Goal: Transaction & Acquisition: Purchase product/service

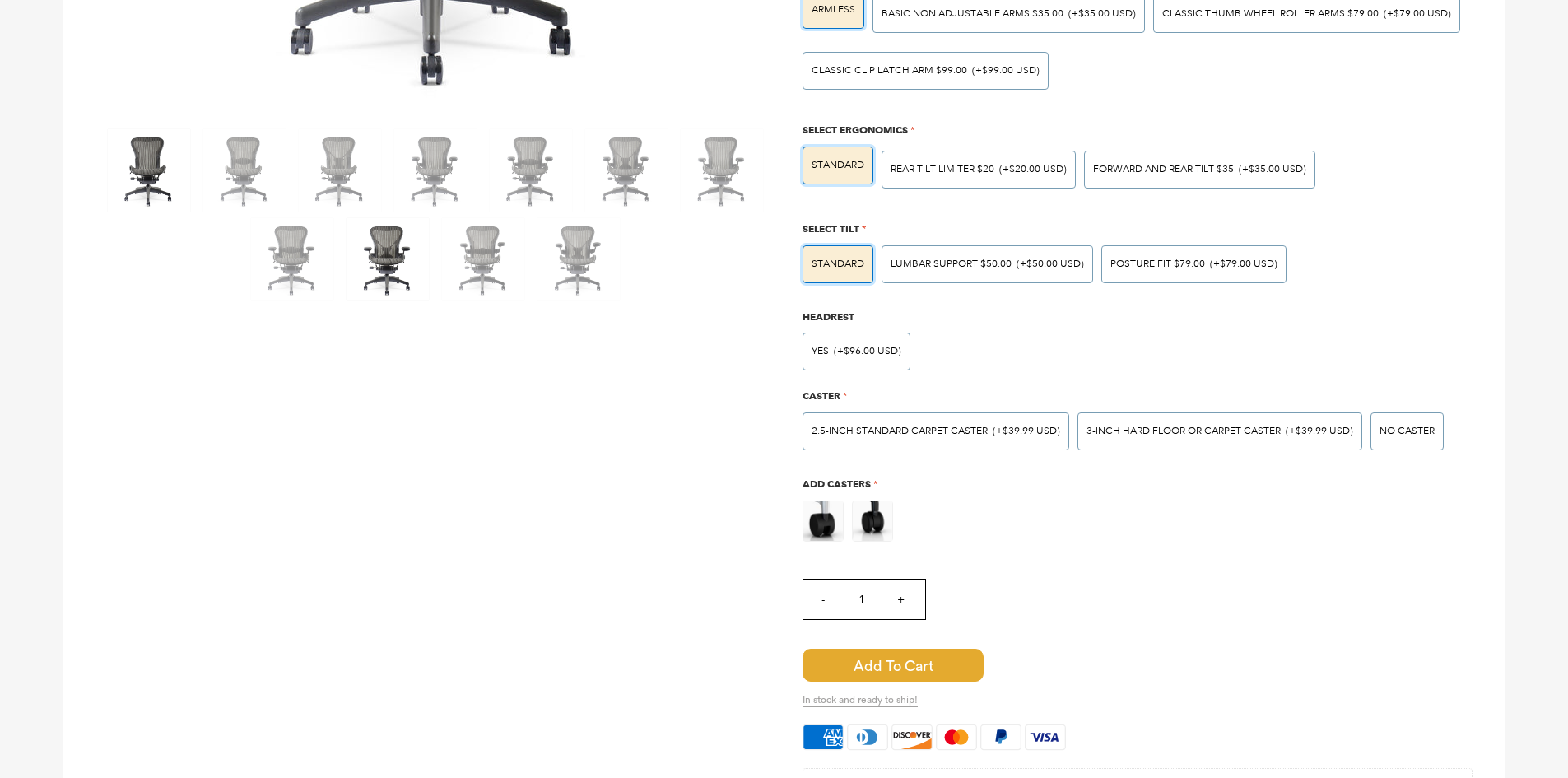
scroll to position [741, 0]
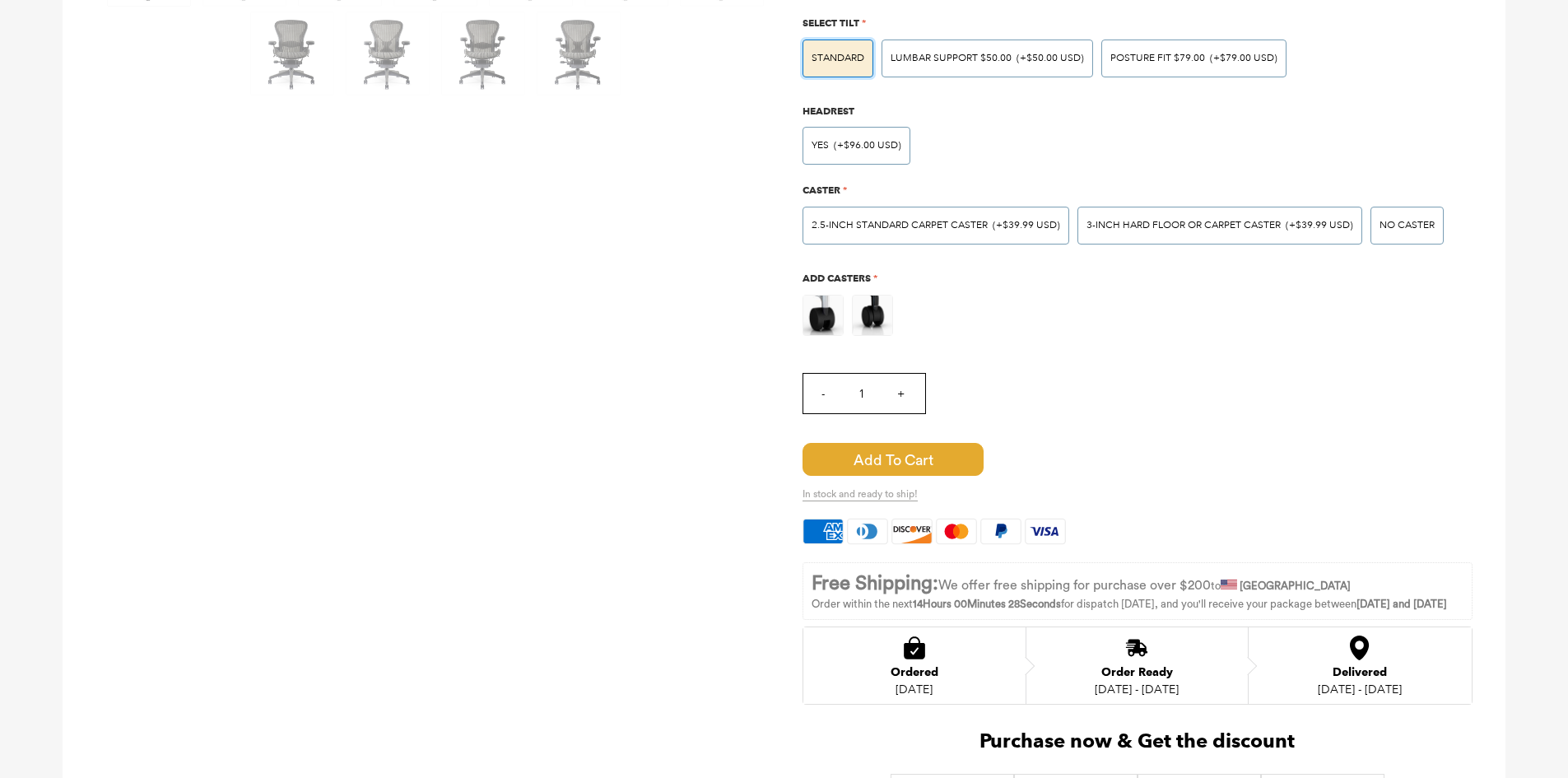
click at [940, 449] on span "Add to Cart" at bounding box center [894, 459] width 181 height 33
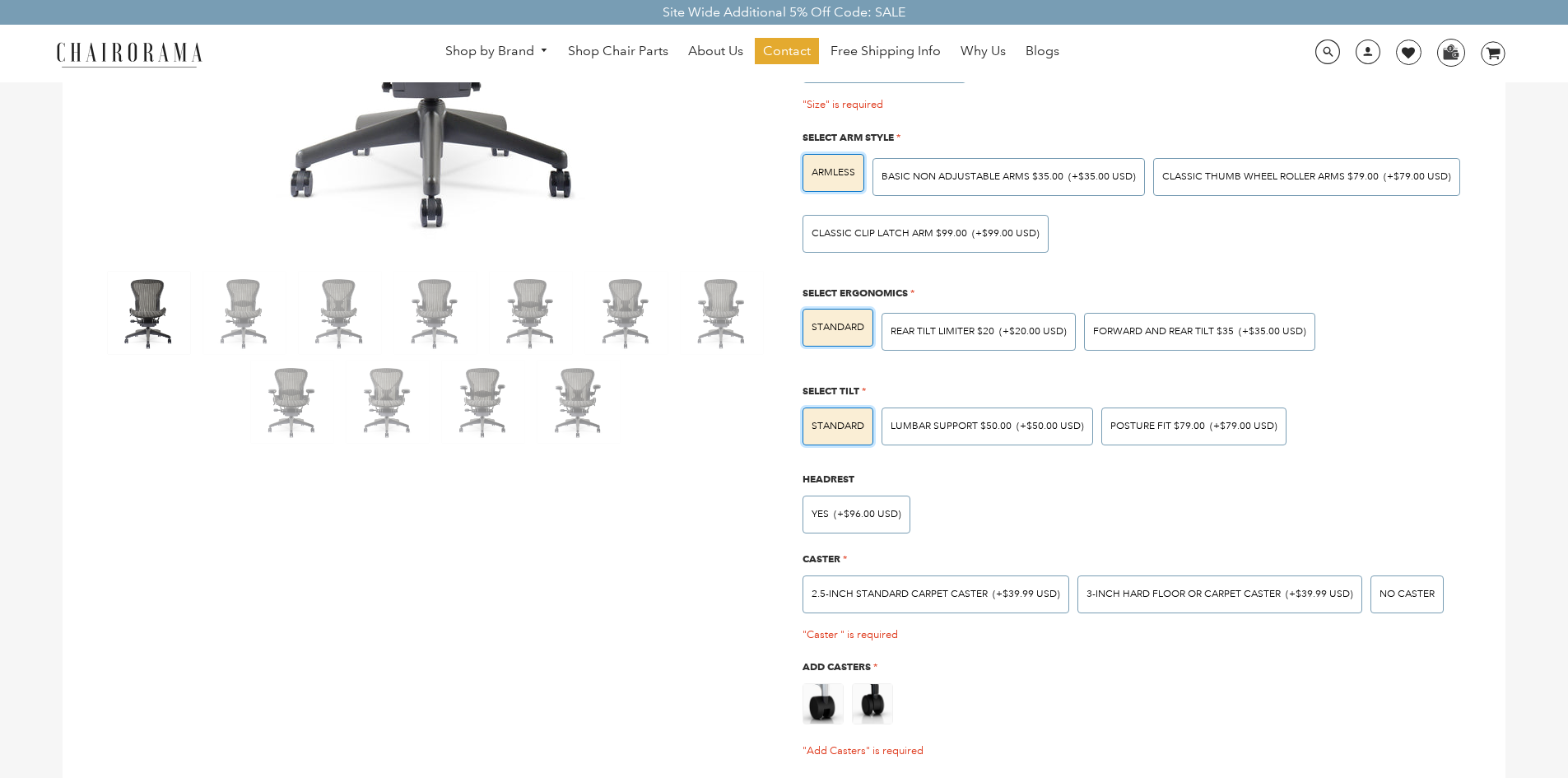
scroll to position [392, 0]
click at [1164, 330] on span "Forward And Rear Tilt $35" at bounding box center [1163, 333] width 141 height 13
click at [0, 0] on input "Forward And Rear Tilt $35 (+$35.00 USD)" at bounding box center [0, 0] width 0 height 0
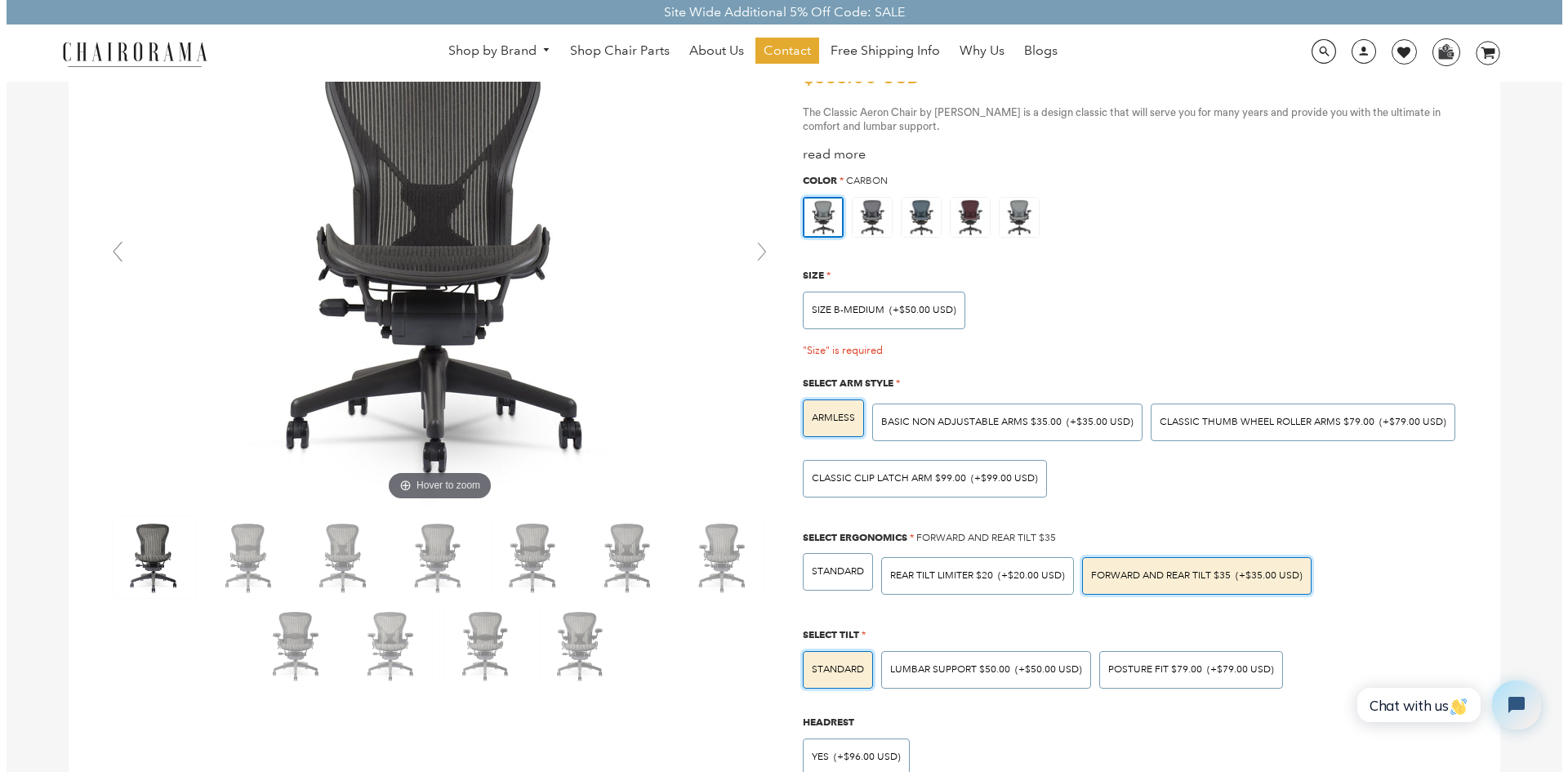
scroll to position [0, 0]
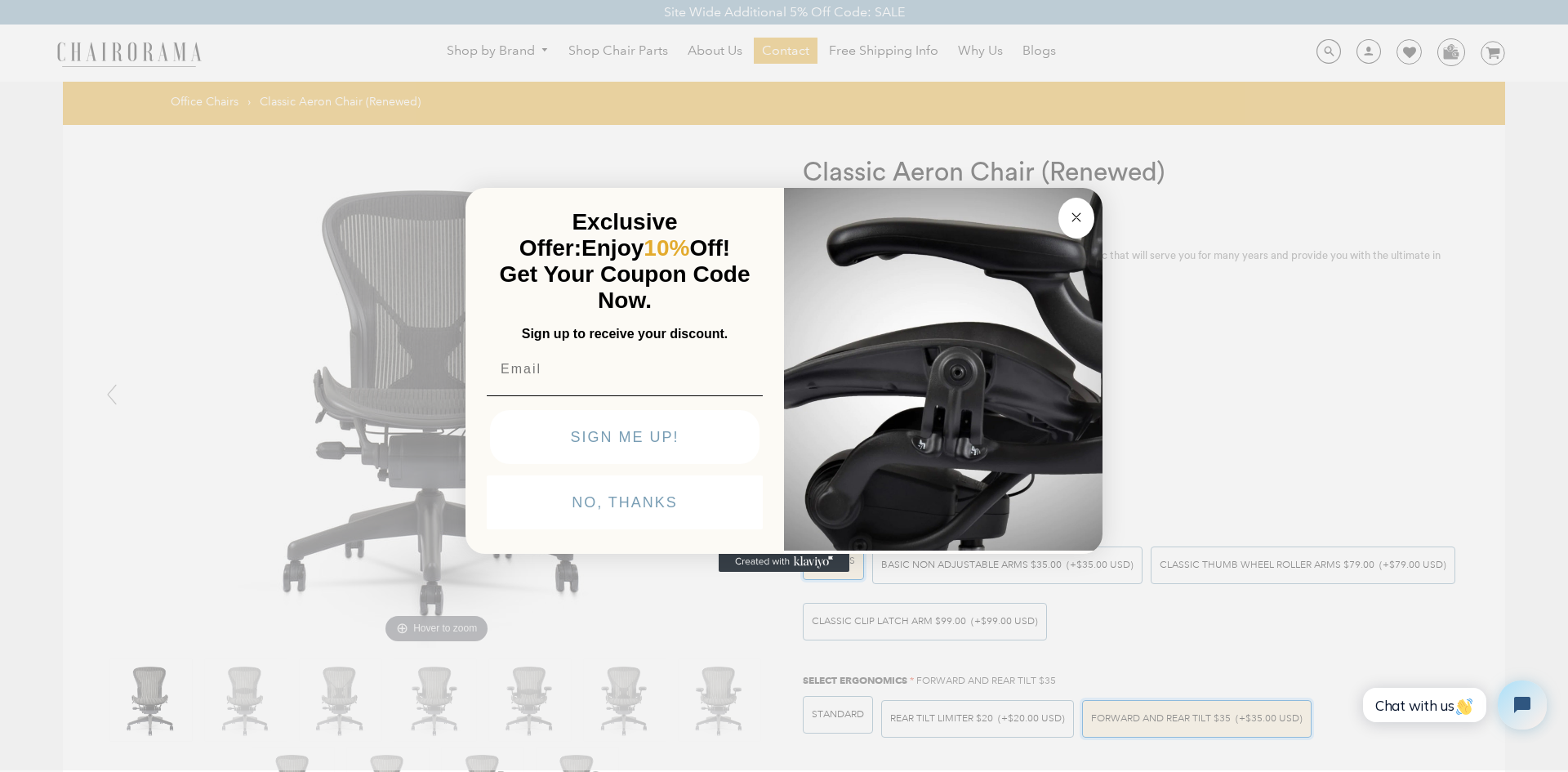
click at [1081, 219] on circle "Close dialog" at bounding box center [1076, 217] width 19 height 19
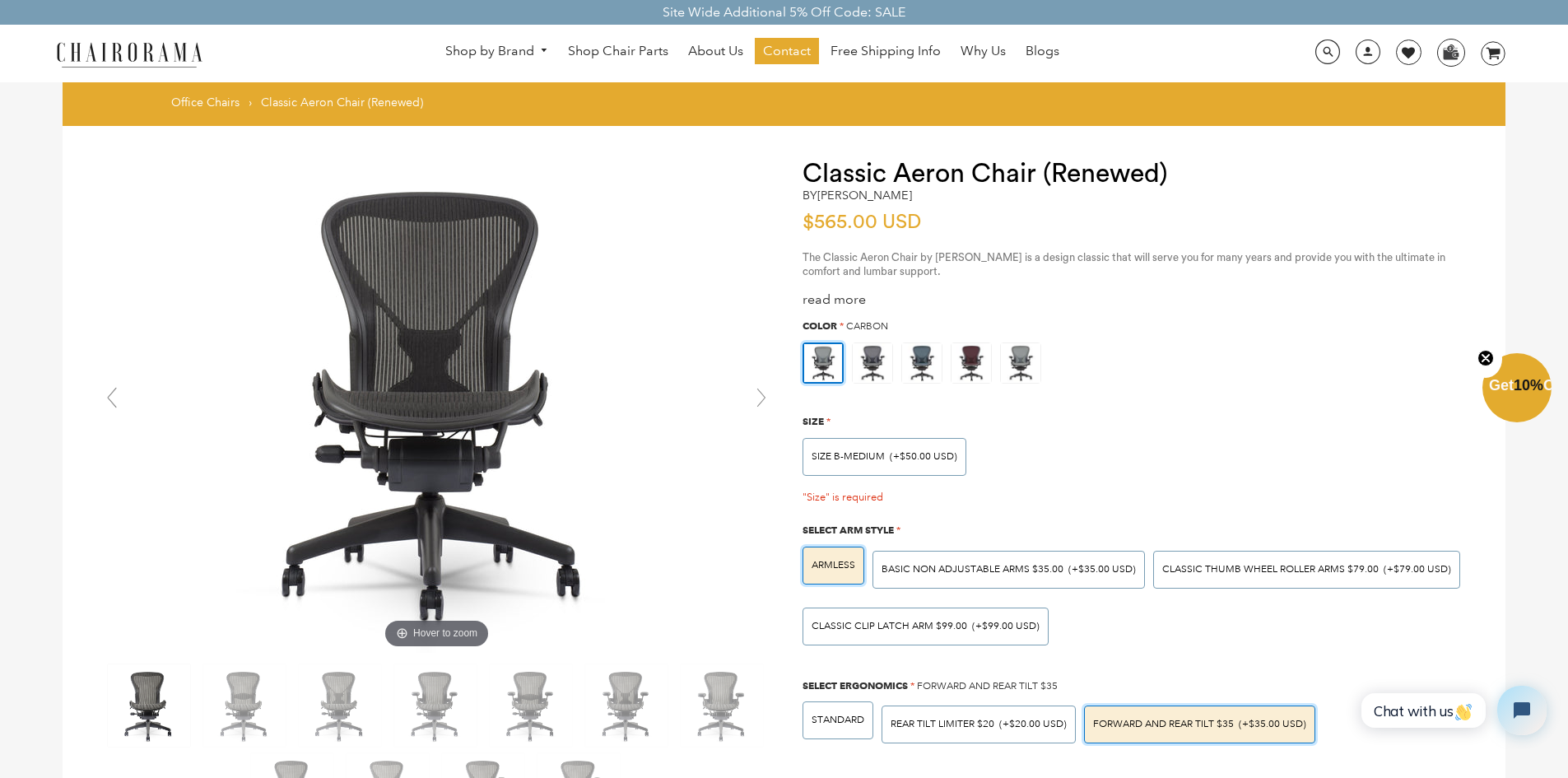
click at [1476, 365] on button "Close teaser" at bounding box center [1485, 359] width 33 height 38
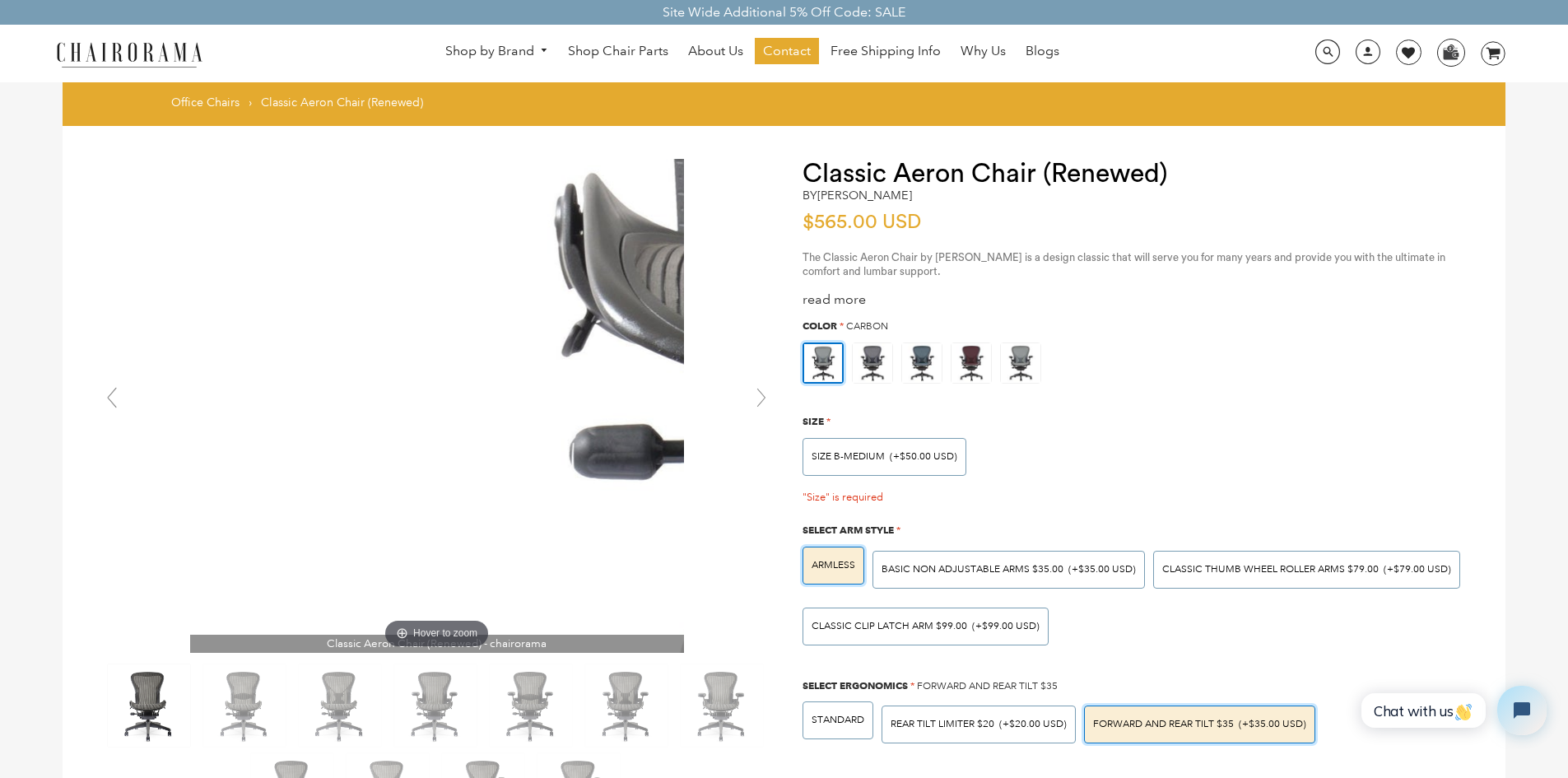
click at [285, 443] on img at bounding box center [437, 406] width 494 height 494
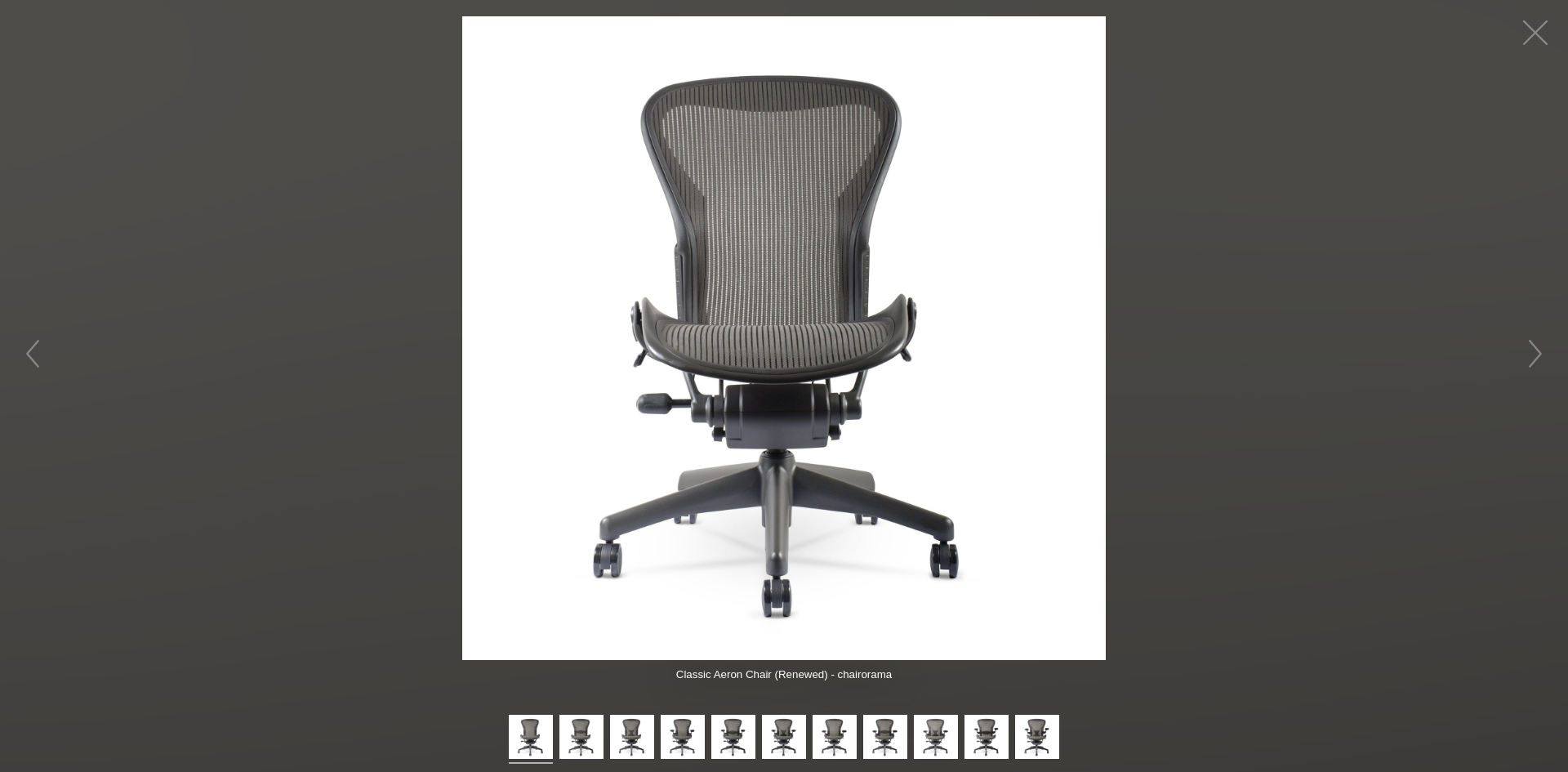
click at [117, 299] on figure "Hover to zoom" at bounding box center [784, 338] width 1568 height 644
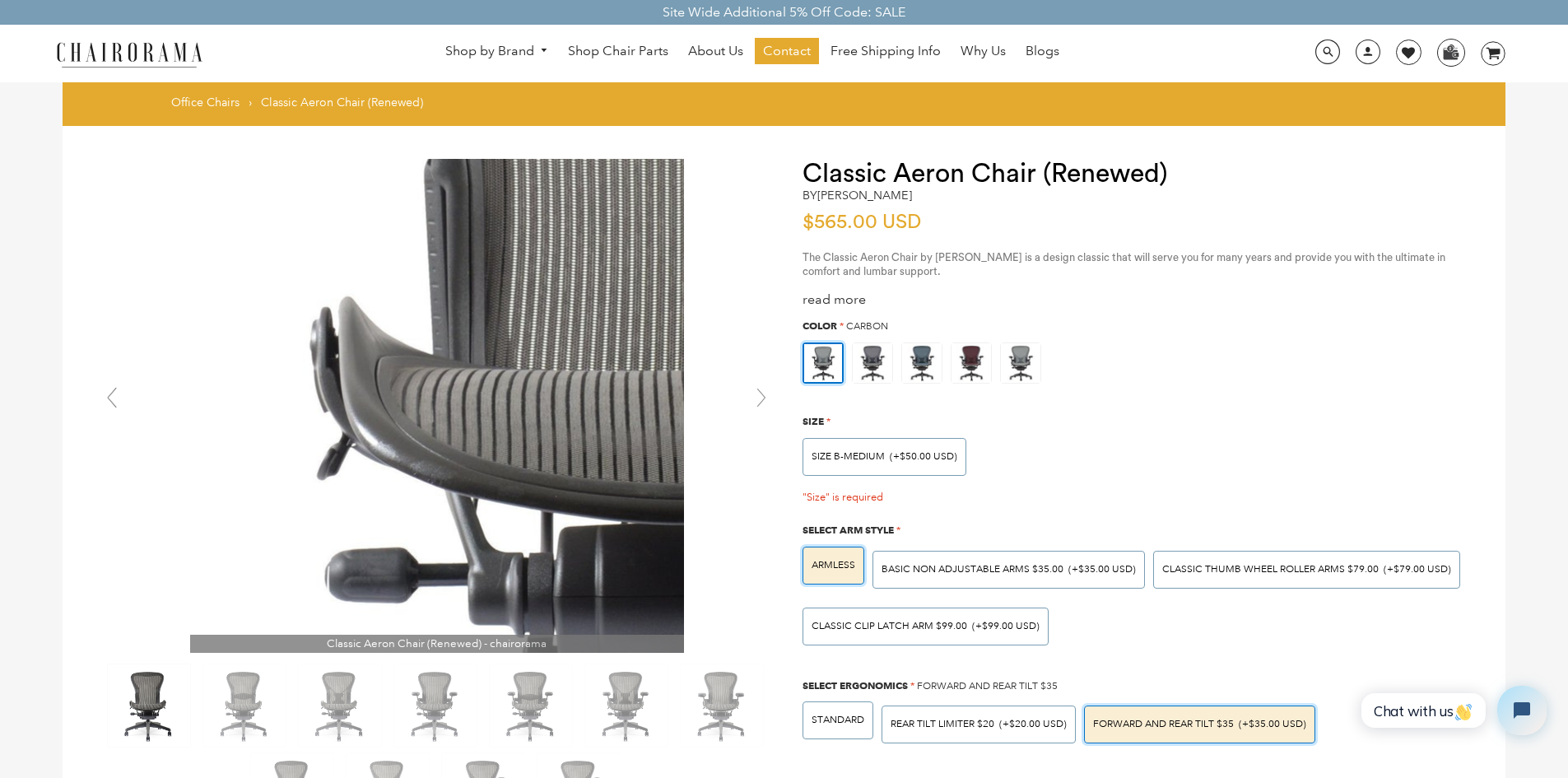
click at [356, 407] on img at bounding box center [437, 406] width 494 height 494
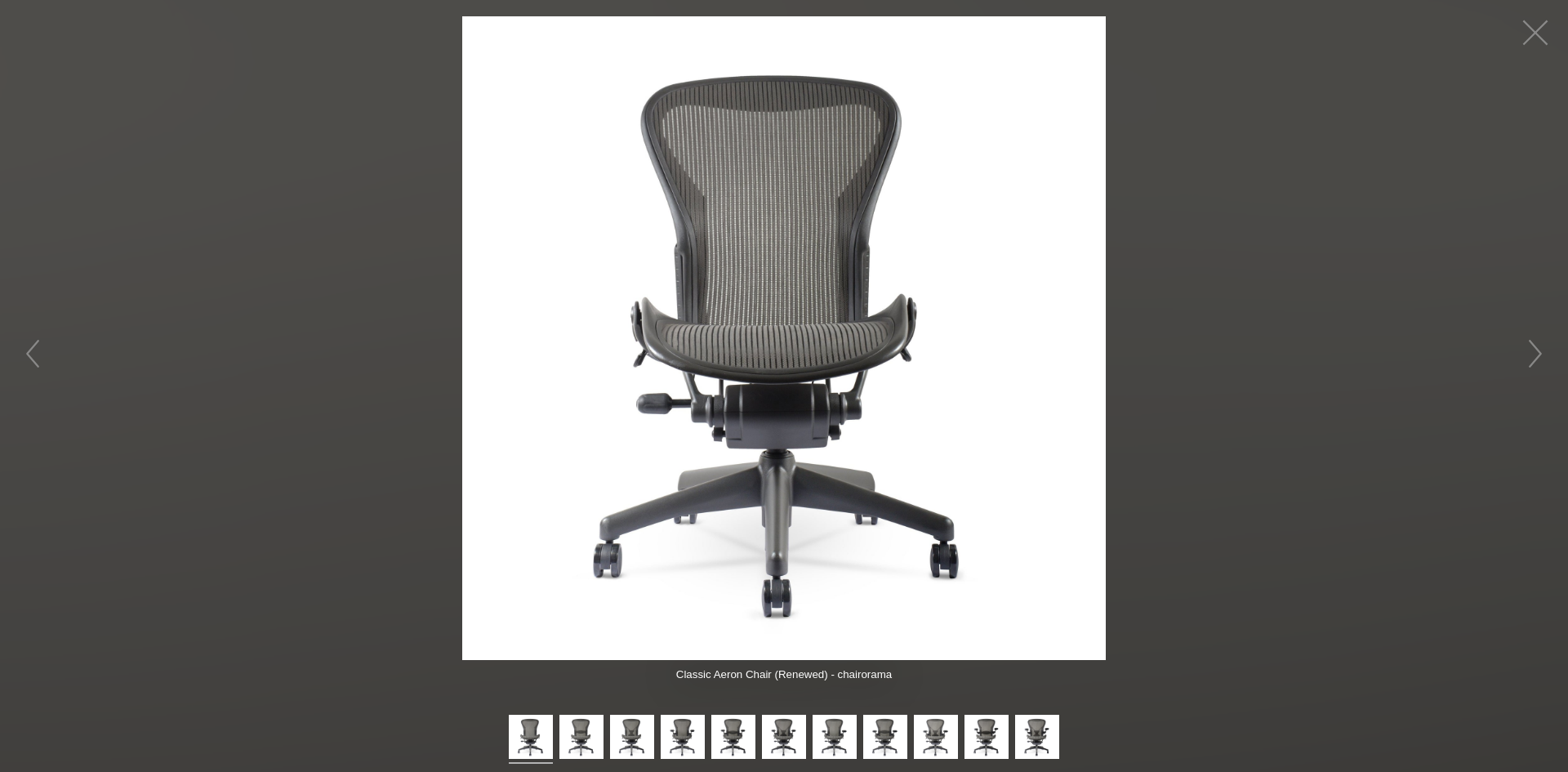
click at [1288, 77] on figure "Hover to zoom" at bounding box center [784, 338] width 1568 height 644
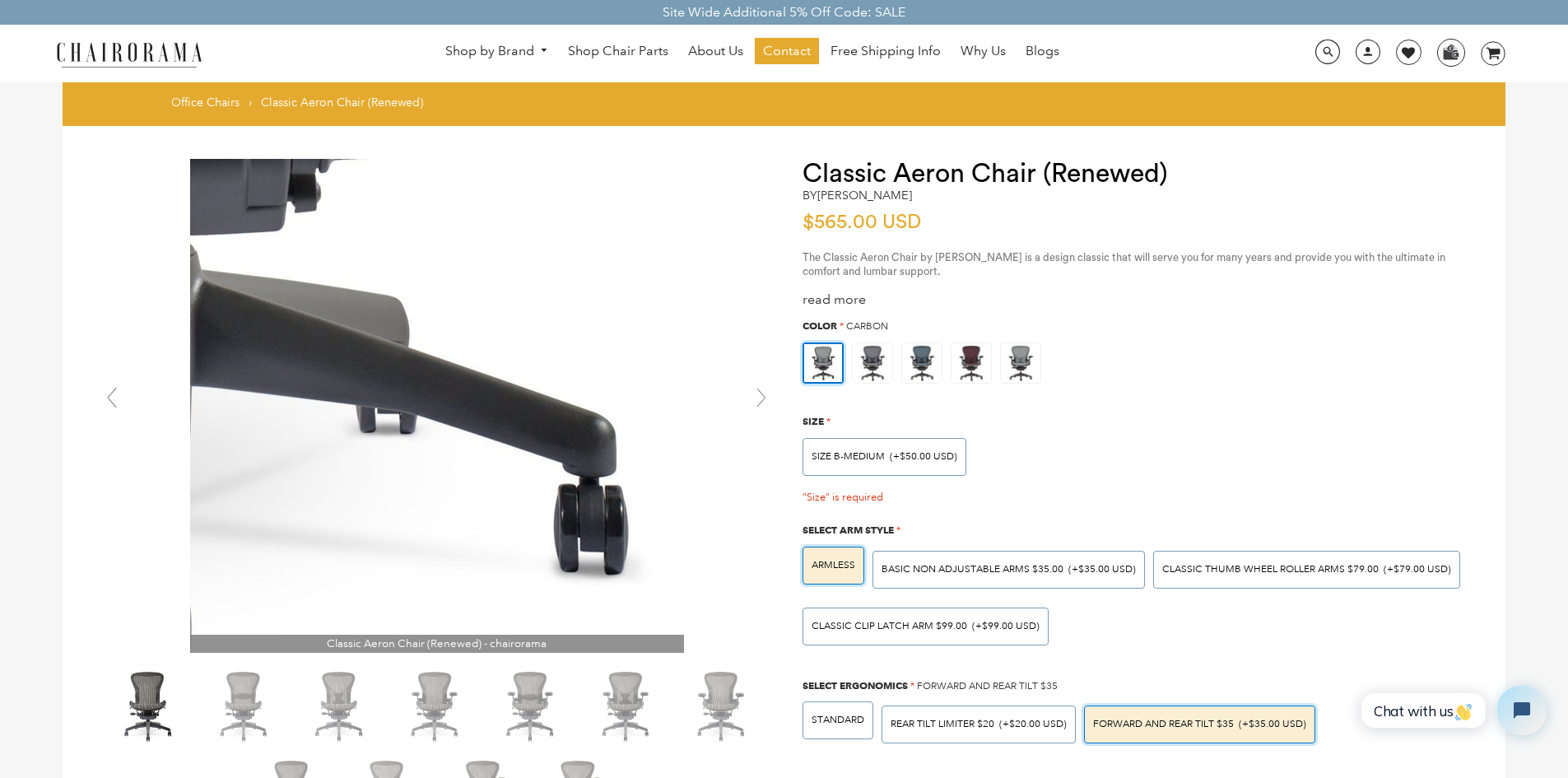
click at [513, 544] on img at bounding box center [437, 406] width 494 height 494
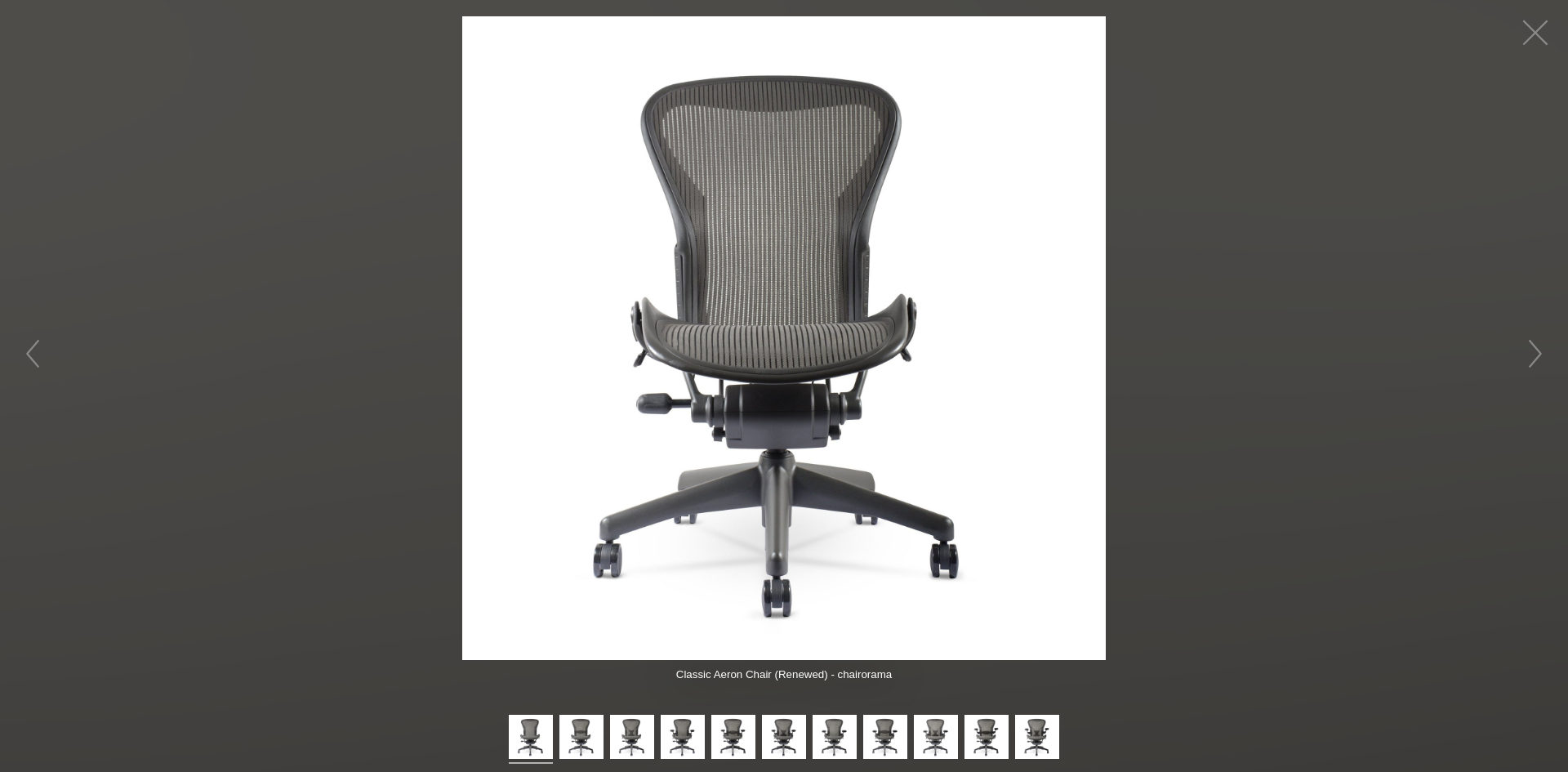
click at [675, 311] on img at bounding box center [784, 338] width 643 height 644
